Goal: Task Accomplishment & Management: Manage account settings

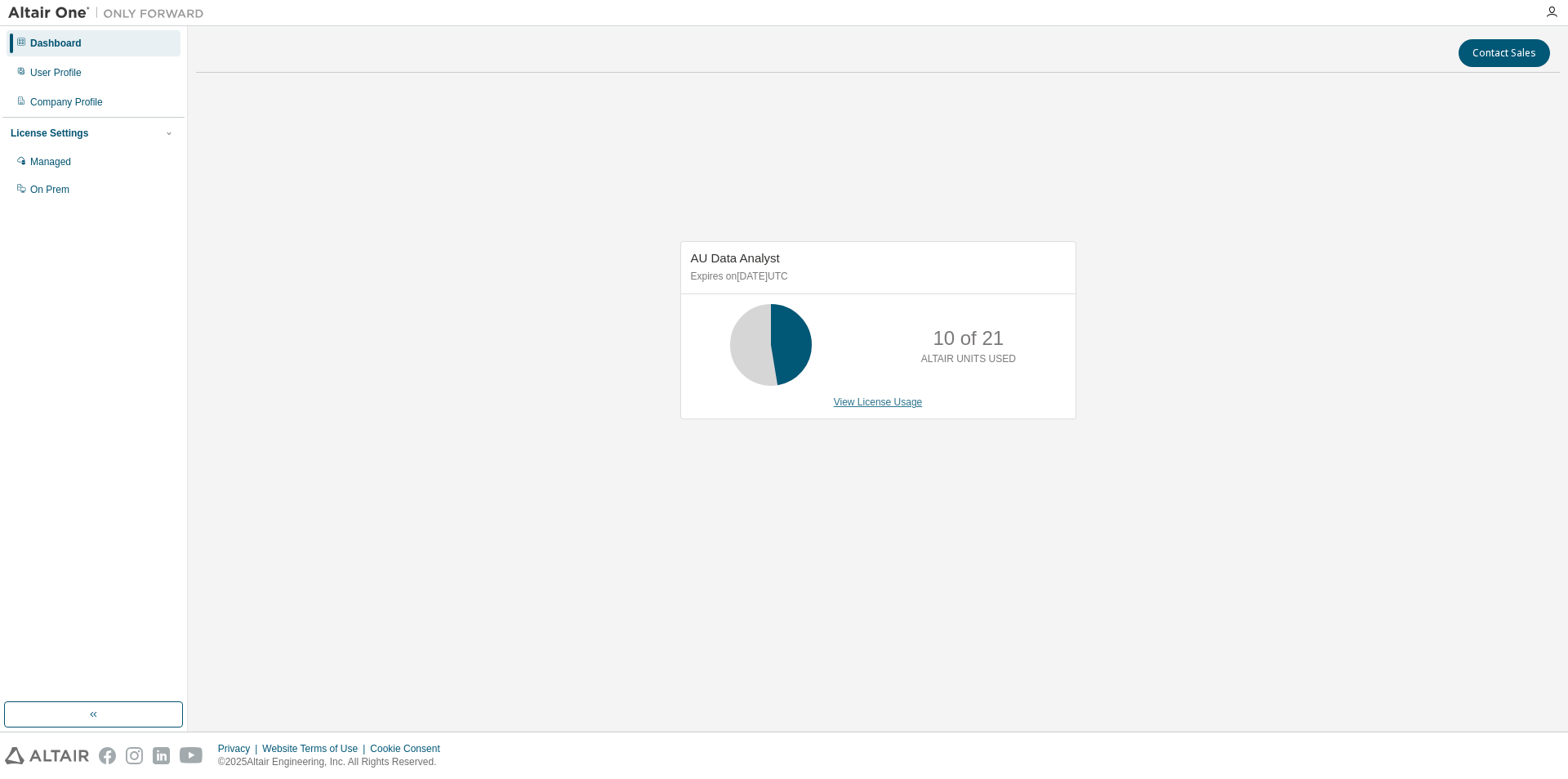
click at [900, 398] on link "View License Usage" at bounding box center [878, 402] width 89 height 12
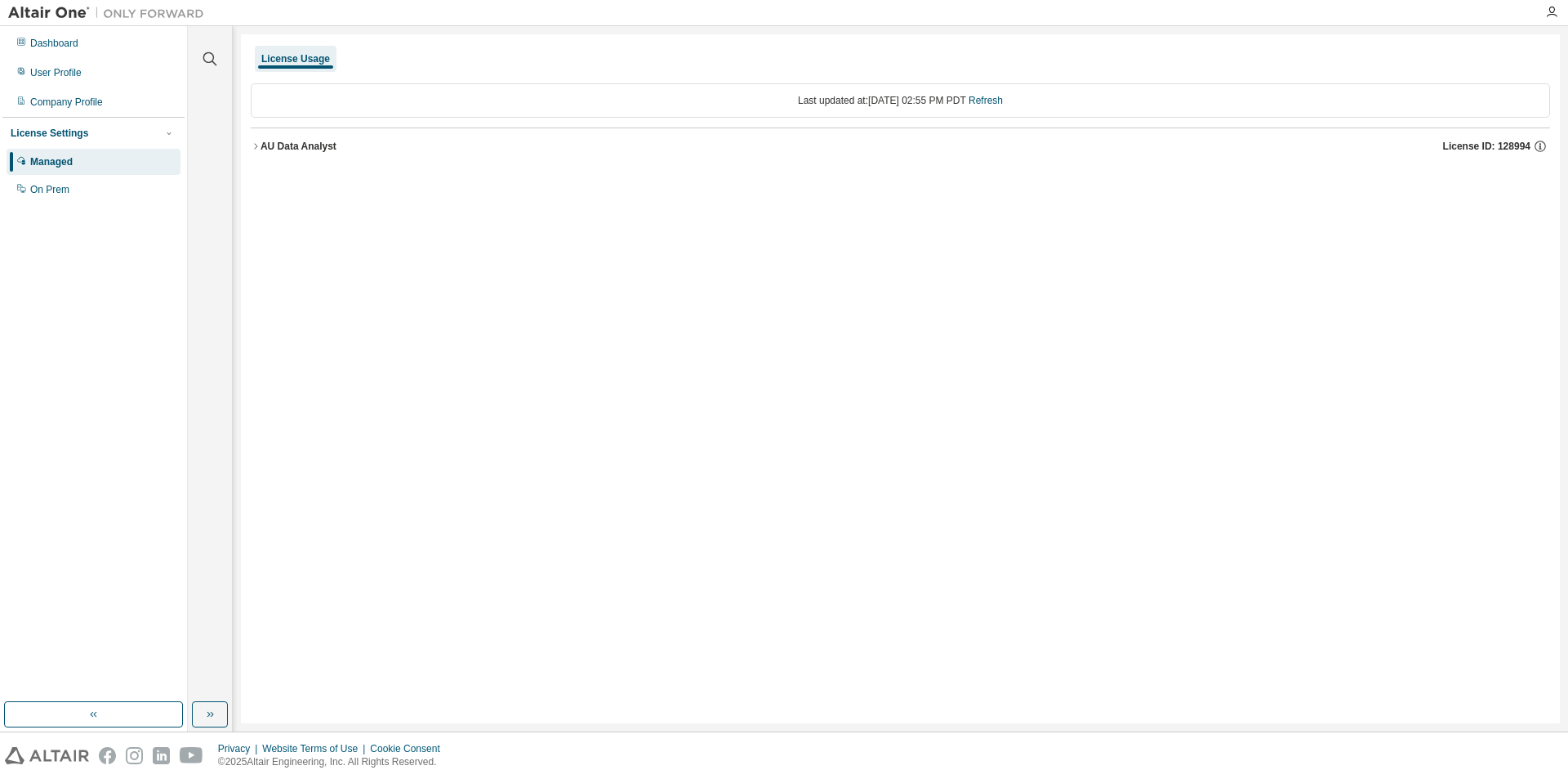
click at [253, 141] on icon "button" at bounding box center [256, 145] width 10 height 10
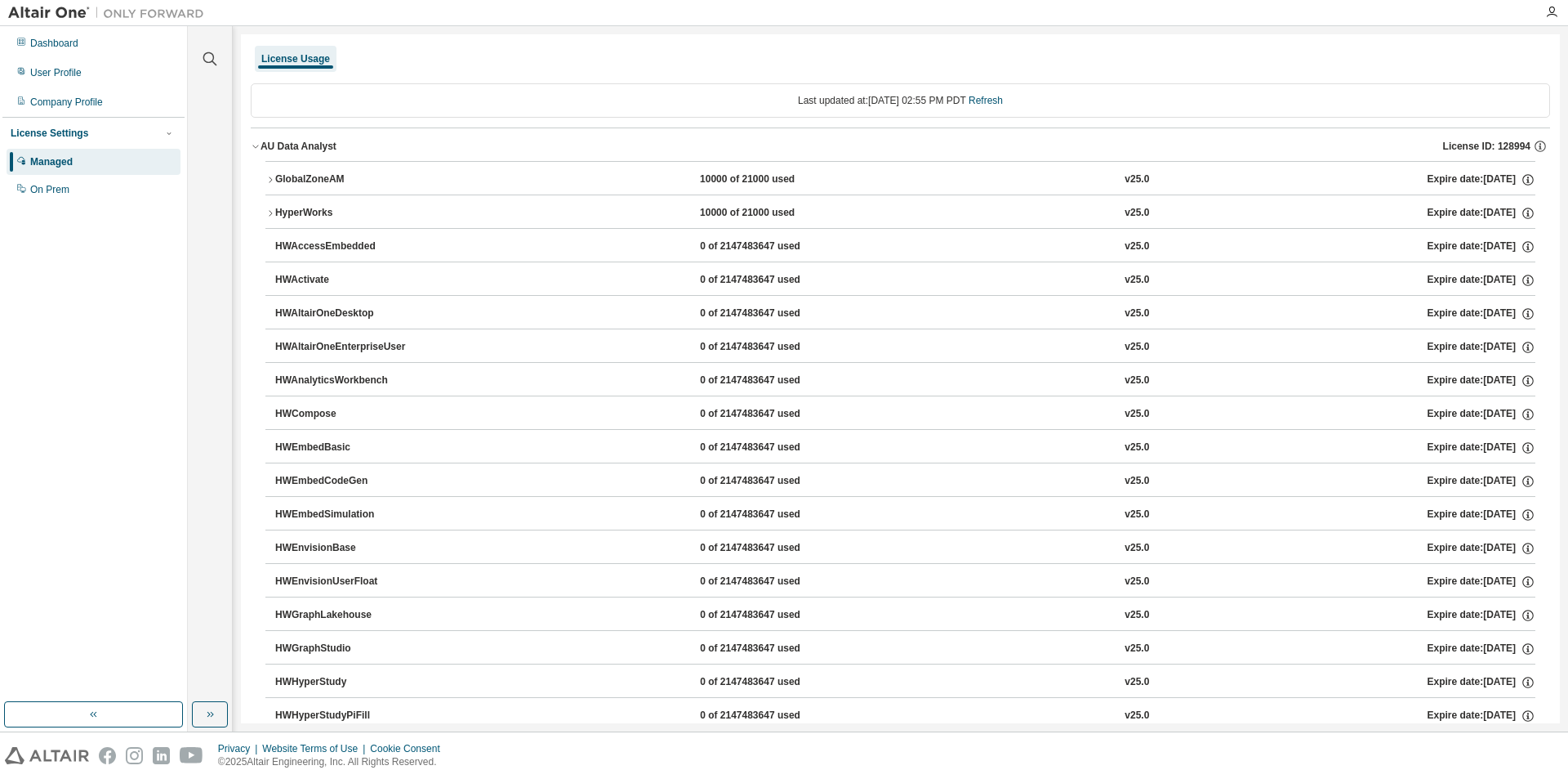
click at [267, 180] on icon "button" at bounding box center [270, 180] width 10 height 10
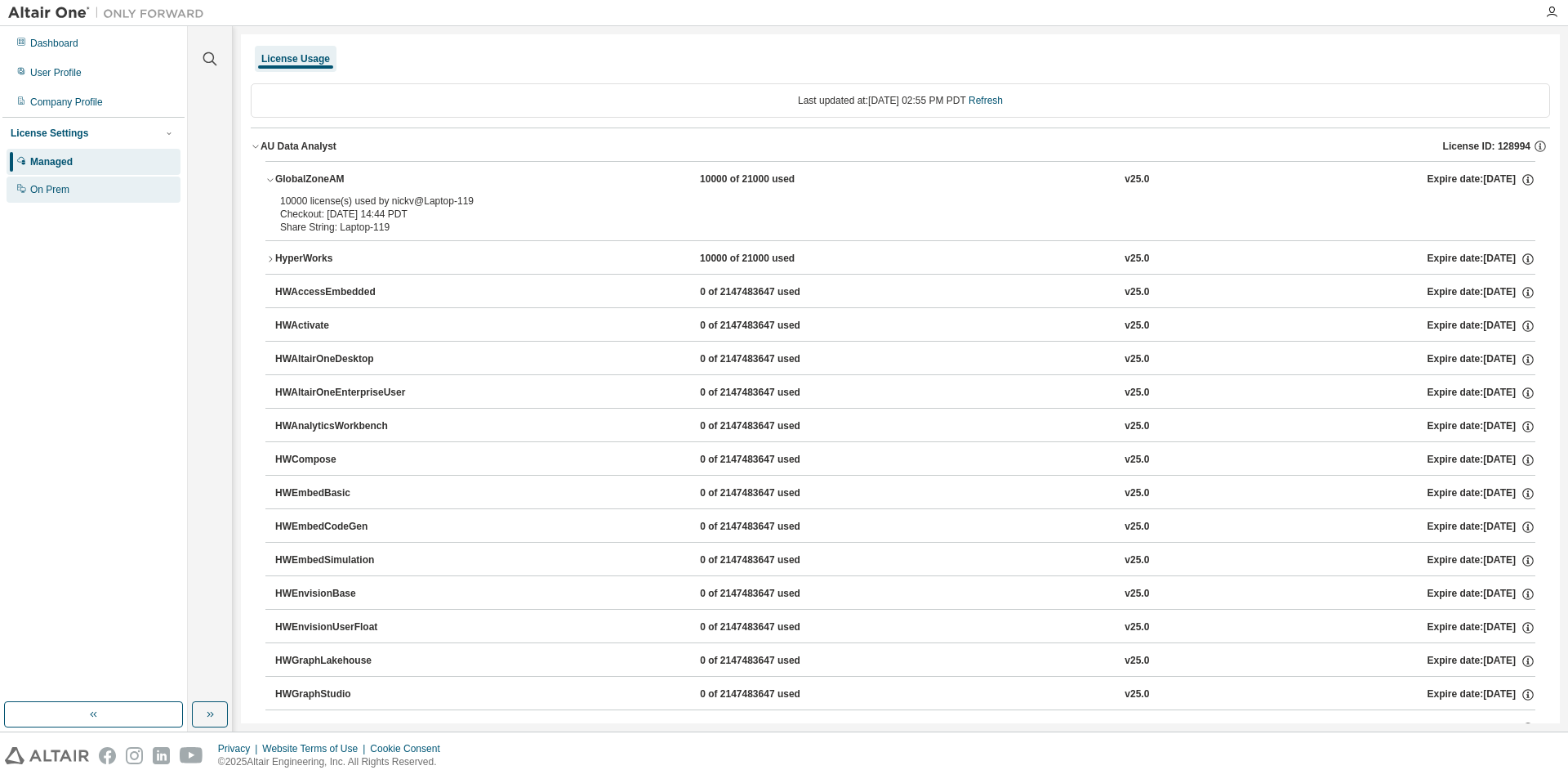
click at [68, 190] on div "On Prem" at bounding box center [49, 190] width 39 height 13
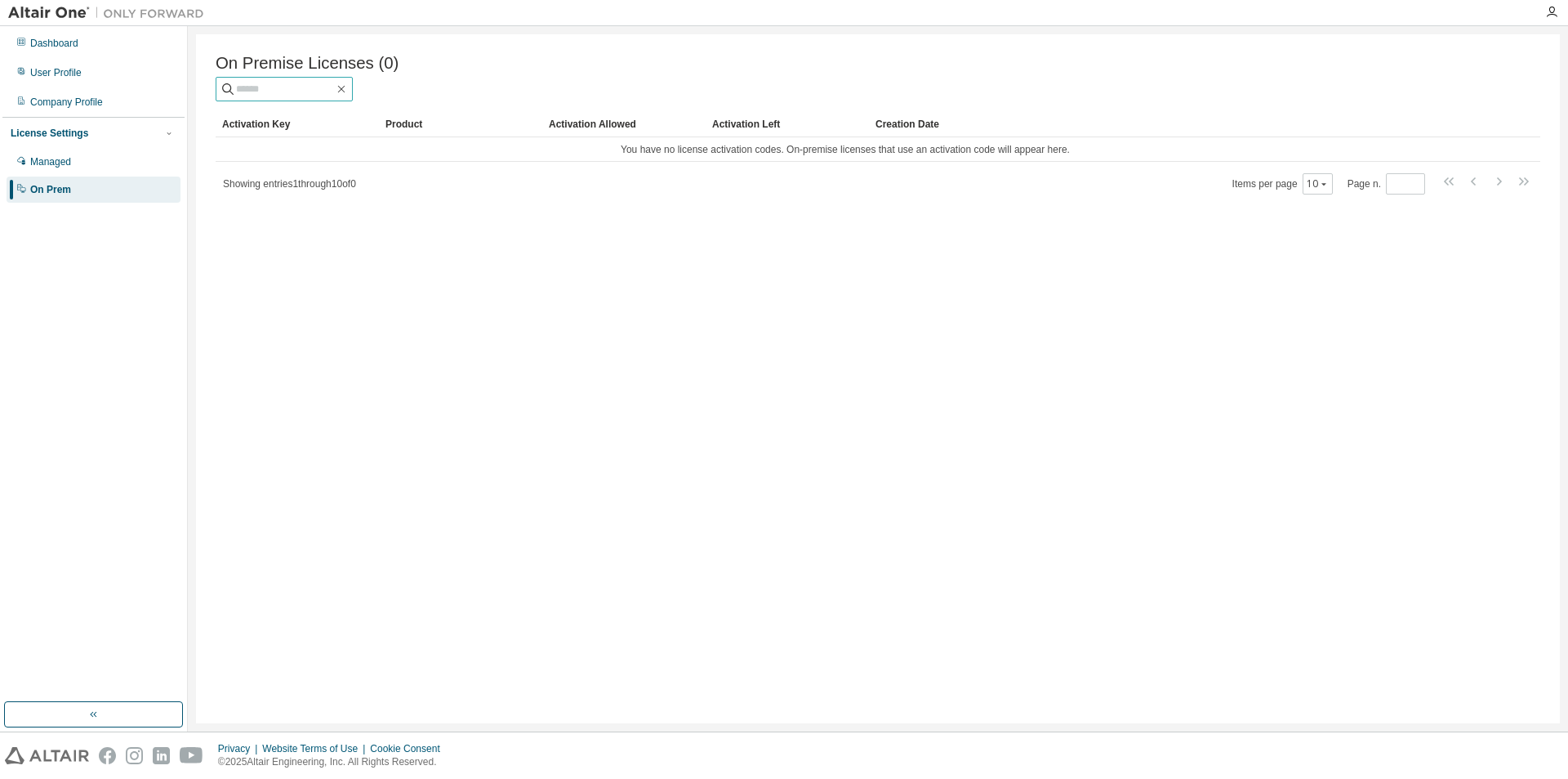
click at [266, 93] on input "text" at bounding box center [285, 89] width 98 height 16
click at [116, 162] on div "Managed" at bounding box center [93, 162] width 174 height 26
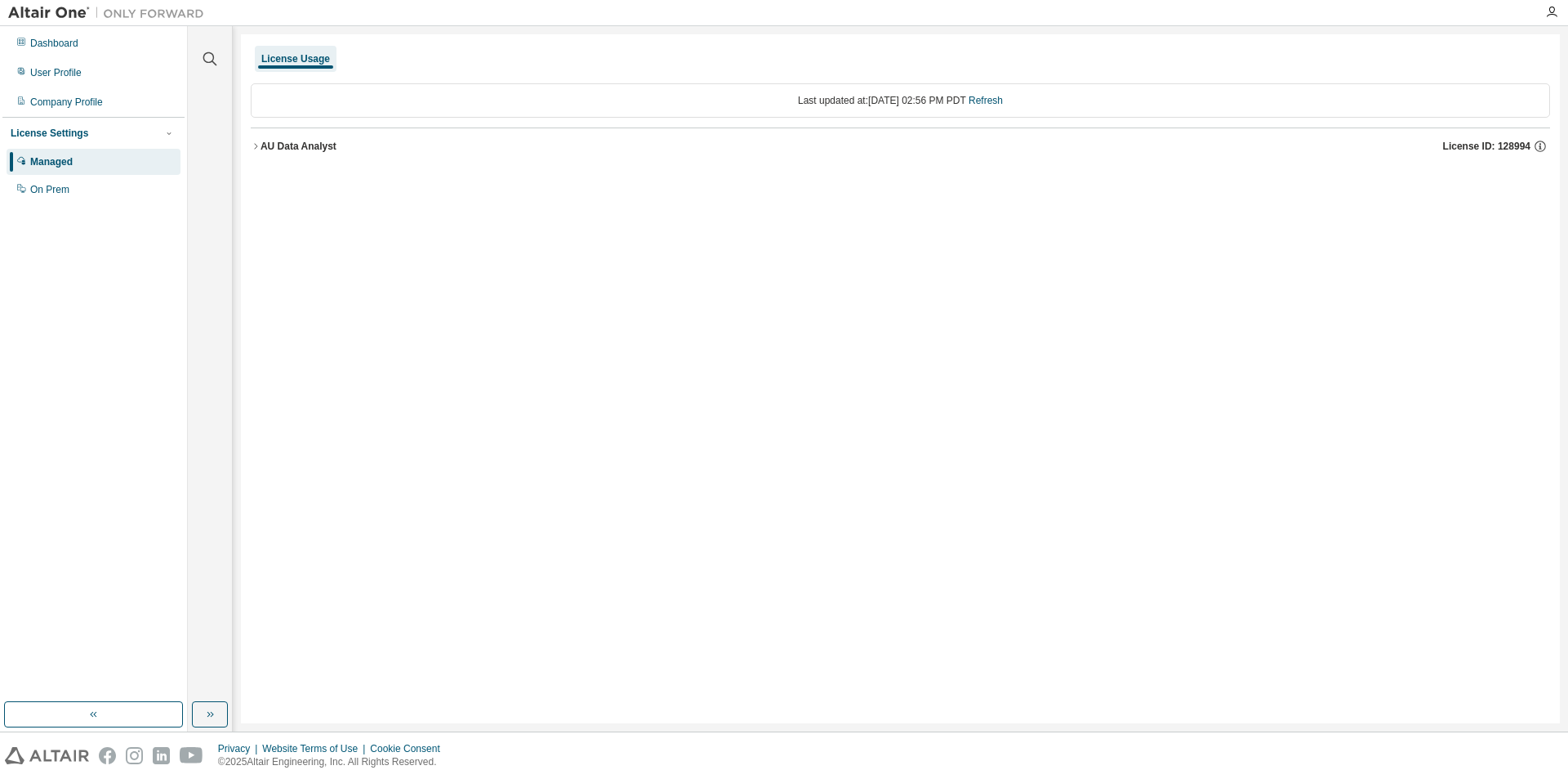
click at [260, 146] on icon "button" at bounding box center [256, 145] width 10 height 10
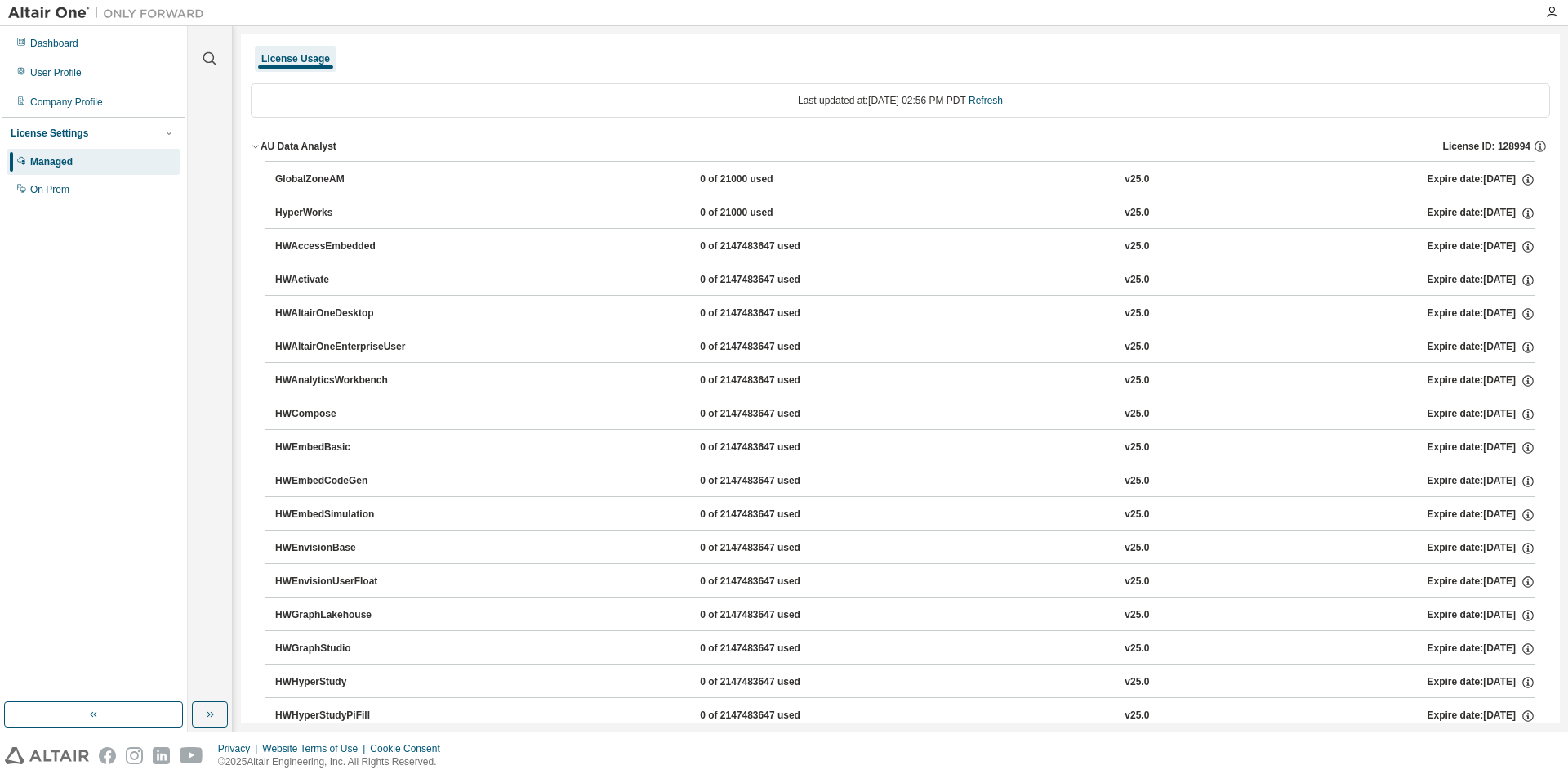
click at [285, 175] on div "GlobalZoneAM" at bounding box center [349, 180] width 147 height 14
click at [348, 174] on div "GlobalZoneAM" at bounding box center [349, 180] width 147 height 14
click at [341, 183] on div "GlobalZoneAM" at bounding box center [349, 180] width 147 height 14
